Goal: Check status: Check status

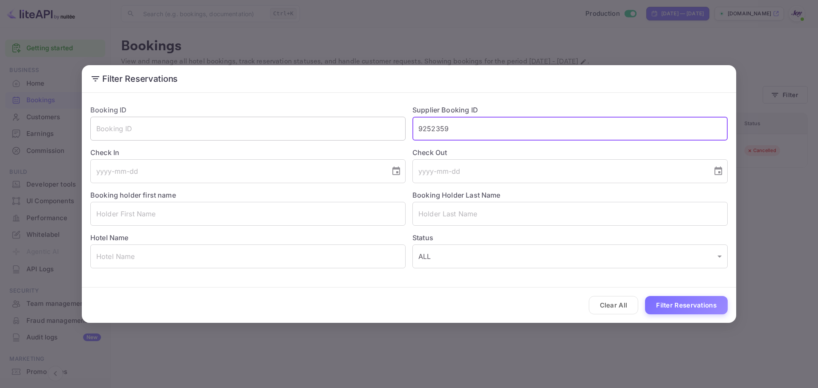
drag, startPoint x: 466, startPoint y: 128, endPoint x: 354, endPoint y: 130, distance: 112.1
click at [354, 130] on div "Booking ID ​ Supplier Booking ID 9252359 ​ Check In ​ Check Out ​ Booking holde…" at bounding box center [406, 183] width 644 height 170
paste input "164488"
type input "9164488"
click at [659, 303] on button "Filter Reservations" at bounding box center [686, 305] width 83 height 18
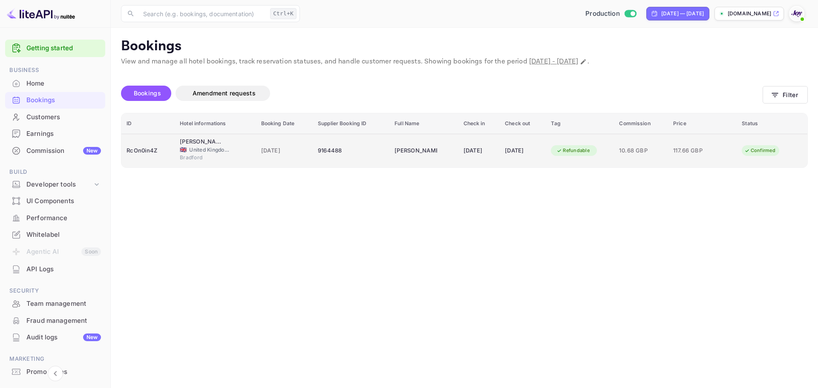
click at [357, 156] on div "9164488" at bounding box center [351, 151] width 66 height 14
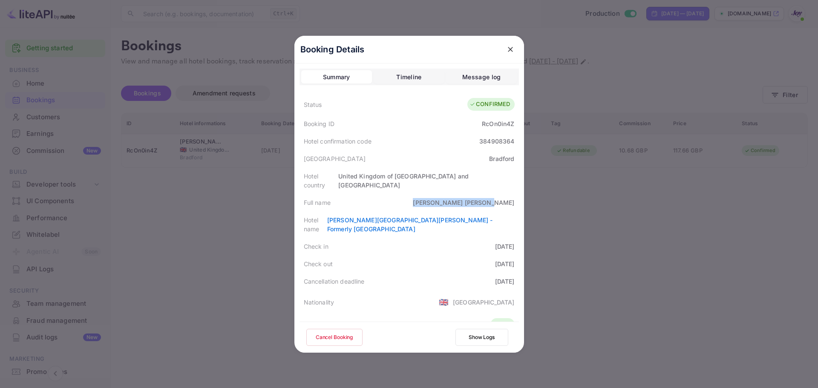
drag, startPoint x: 465, startPoint y: 195, endPoint x: 517, endPoint y: 198, distance: 52.1
click at [517, 198] on div "Booking Details Summary Timeline Message log Status CONFIRMED Booking ID RcOn0i…" at bounding box center [409, 194] width 230 height 317
copy div "[PERSON_NAME]"
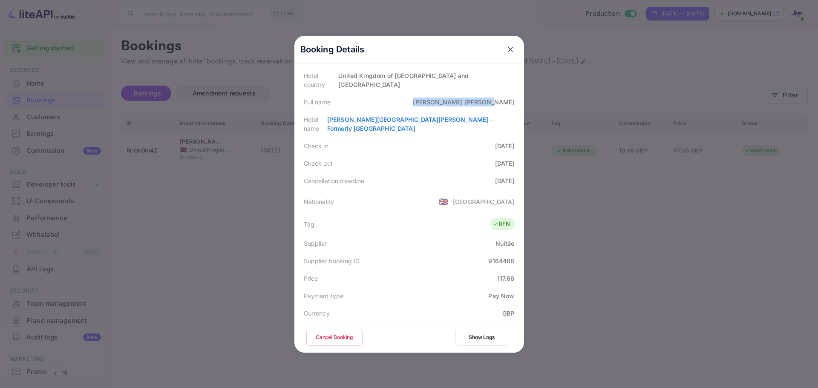
scroll to position [207, 0]
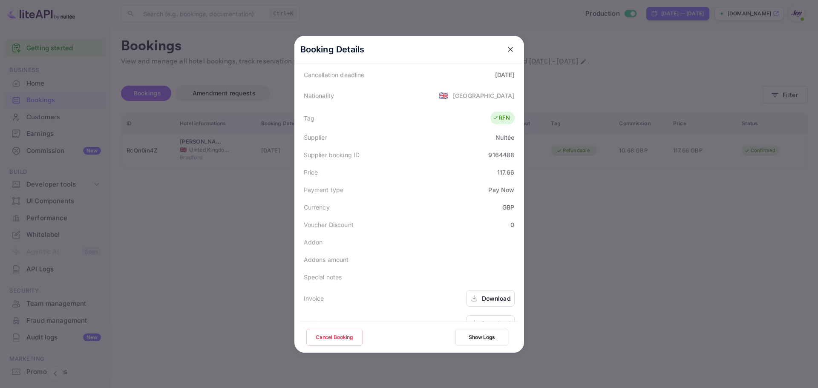
click at [494, 150] on div "9164488" at bounding box center [501, 154] width 26 height 9
copy div "9164488"
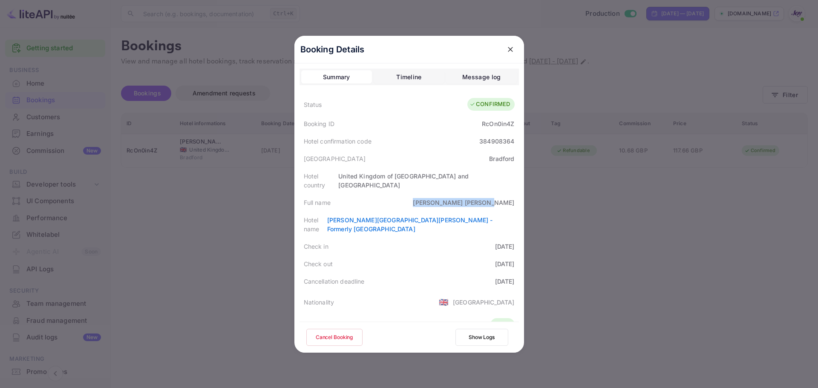
drag, startPoint x: 469, startPoint y: 198, endPoint x: 521, endPoint y: 196, distance: 51.6
click at [521, 196] on div "Booking Details Summary Timeline Message log Status CONFIRMED Booking ID RcOn0i…" at bounding box center [409, 194] width 230 height 317
copy div "[PERSON_NAME]"
click at [496, 124] on div "RcOn0in4Z" at bounding box center [498, 123] width 32 height 9
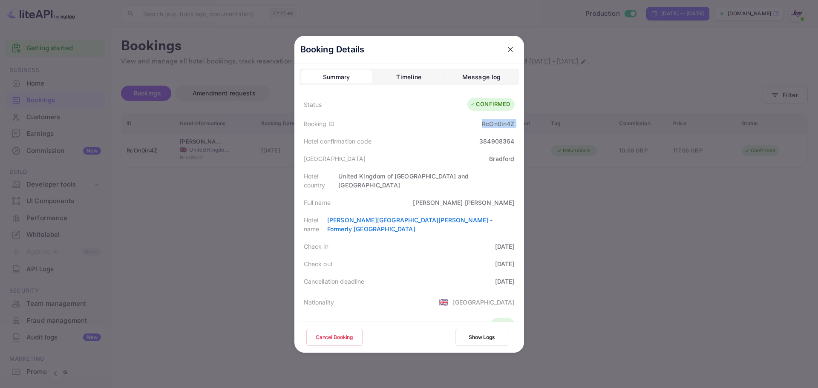
click at [496, 124] on div "RcOn0in4Z" at bounding box center [498, 123] width 32 height 9
copy div "RcOn0in4Z"
click at [490, 141] on div "384908364" at bounding box center [496, 141] width 35 height 9
copy div "384908364"
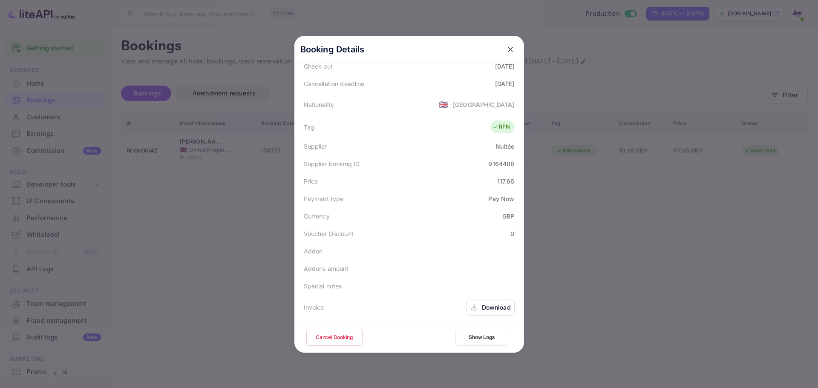
scroll to position [207, 0]
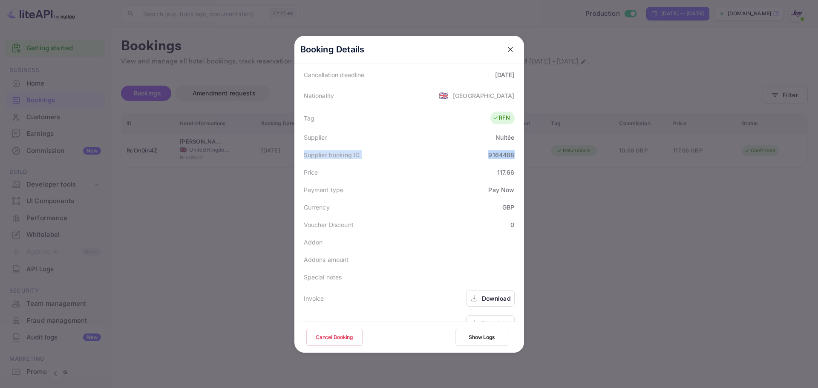
drag, startPoint x: 512, startPoint y: 135, endPoint x: 294, endPoint y: 138, distance: 217.3
copy div "Supplier booking ID 9164488"
